Goal: Task Accomplishment & Management: Manage account settings

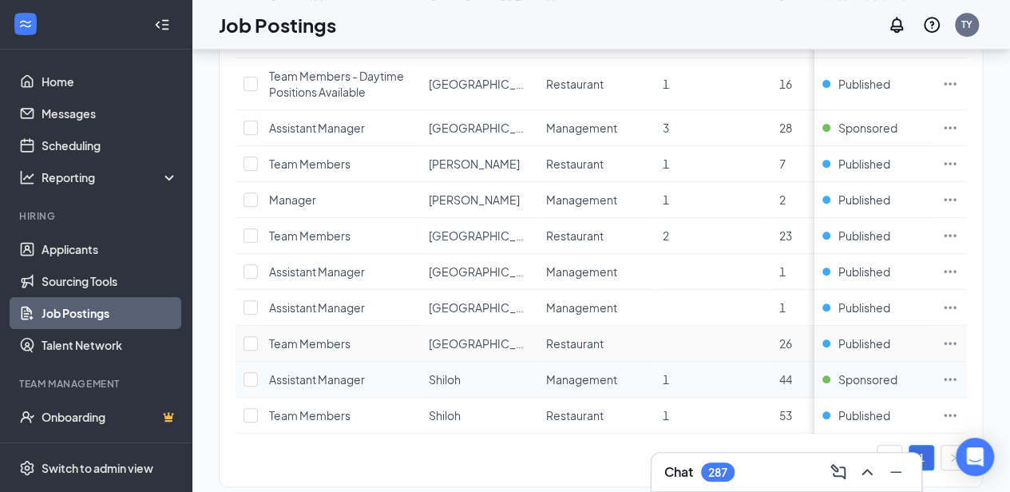
scroll to position [613, 0]
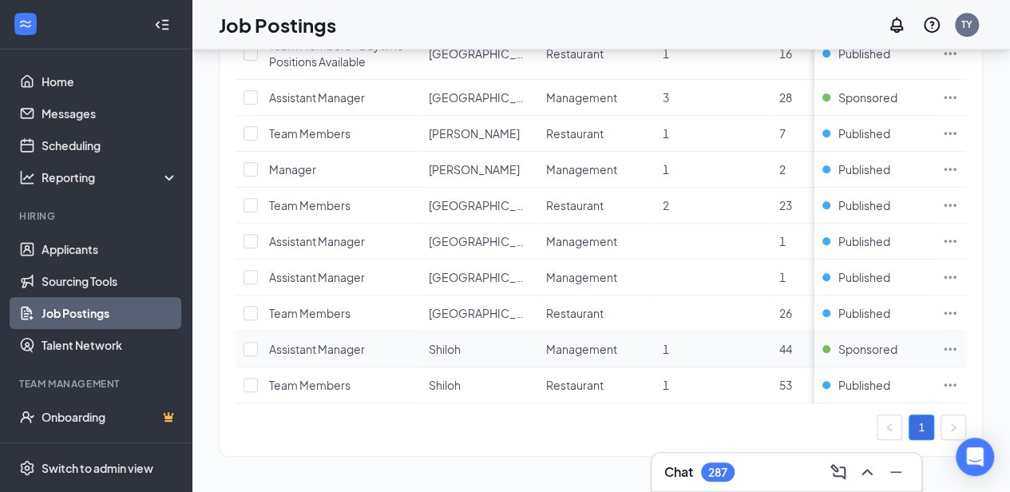
click at [966, 336] on td at bounding box center [950, 349] width 32 height 36
click at [958, 341] on icon "Ellipses" at bounding box center [950, 349] width 16 height 16
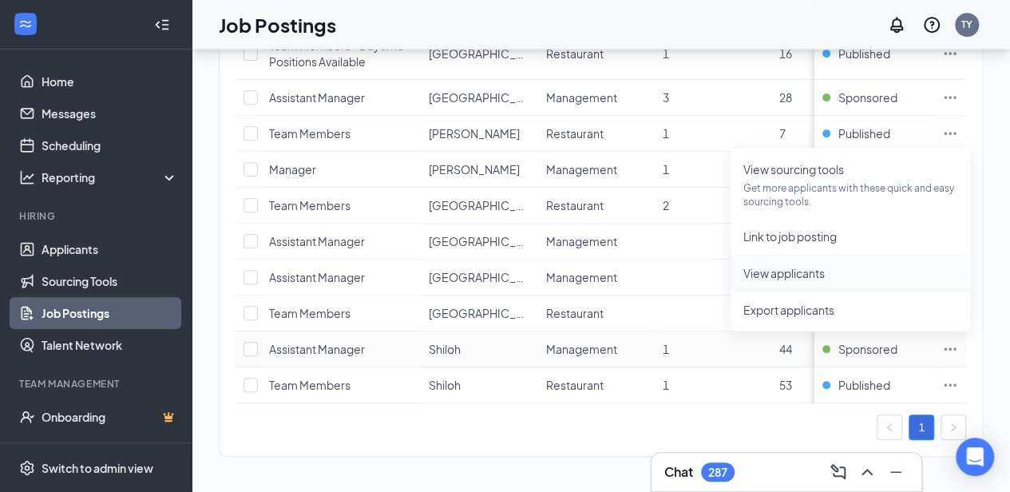
click at [864, 275] on span "View applicants" at bounding box center [850, 273] width 214 height 18
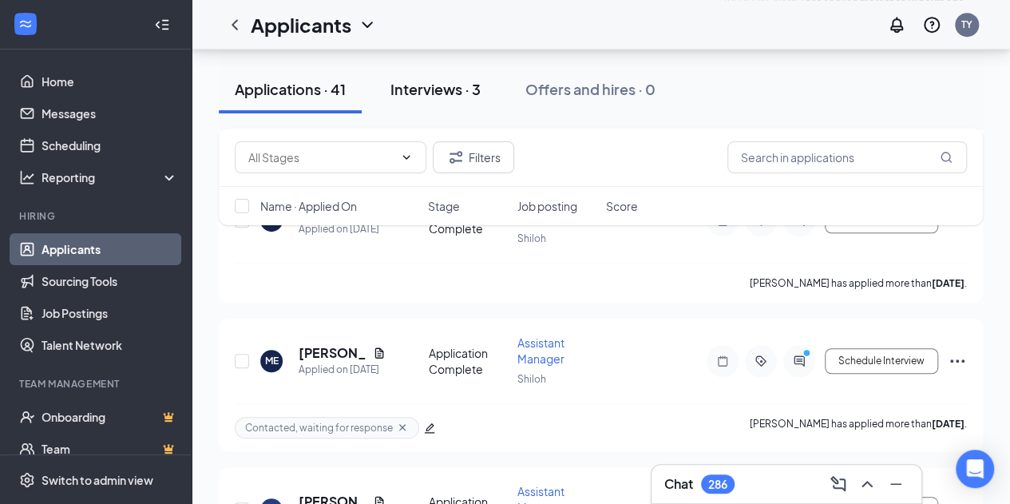
click at [426, 93] on div "Interviews · 3" at bounding box center [435, 89] width 90 height 20
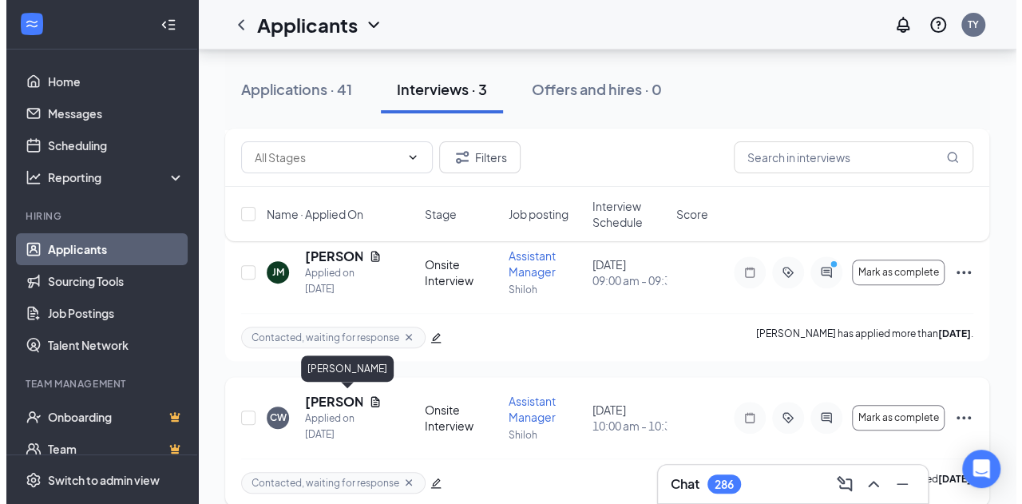
scroll to position [291, 0]
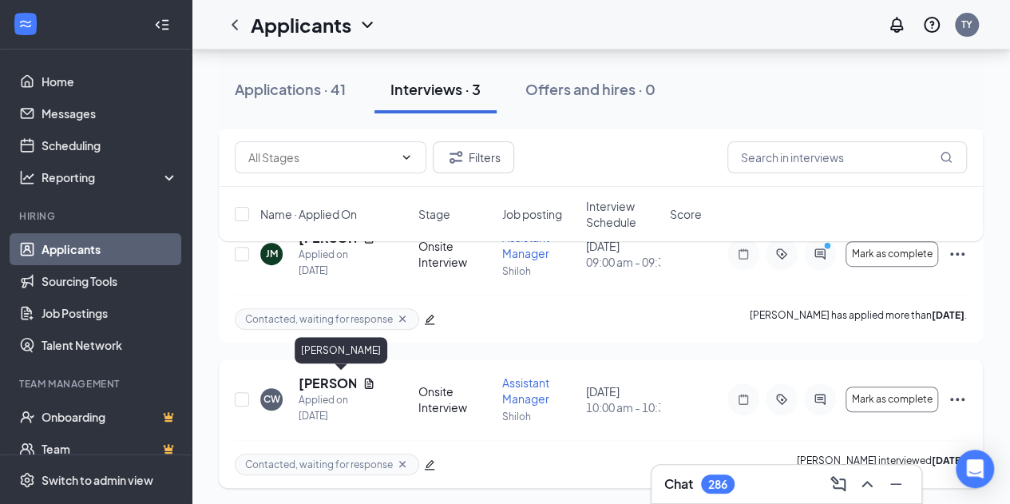
click at [326, 382] on h5 "[PERSON_NAME]" at bounding box center [327, 383] width 57 height 18
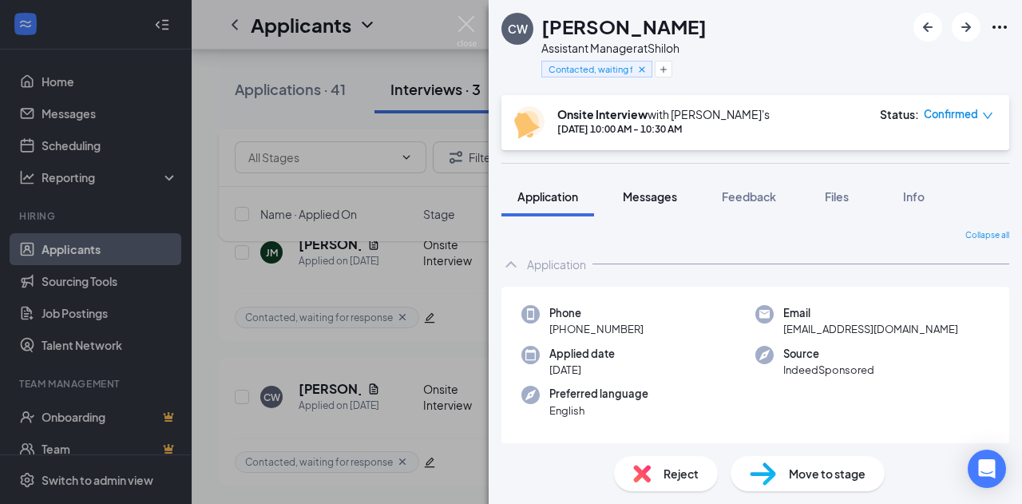
click at [664, 194] on span "Messages" at bounding box center [650, 196] width 54 height 14
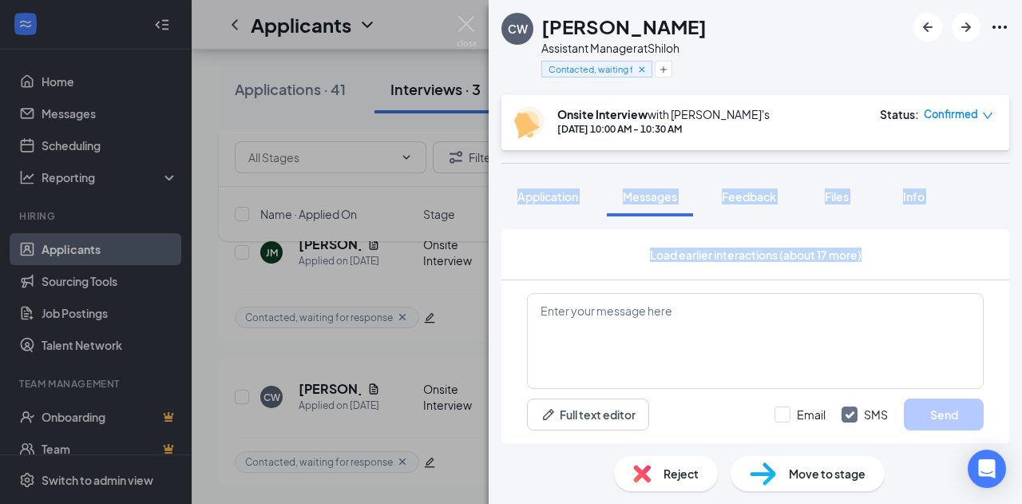
drag, startPoint x: 450, startPoint y: 266, endPoint x: 462, endPoint y: 299, distance: 35.9
click at [455, 291] on div "[PERSON_NAME] [PERSON_NAME] Assistant Manager at [GEOGRAPHIC_DATA] Contacted, w…" at bounding box center [511, 252] width 1022 height 504
